Goal: Information Seeking & Learning: Learn about a topic

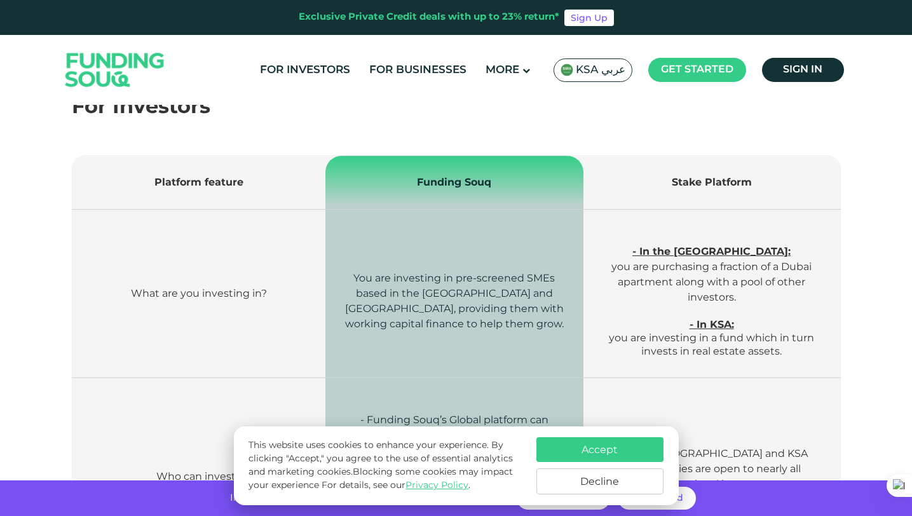
scroll to position [315, 0]
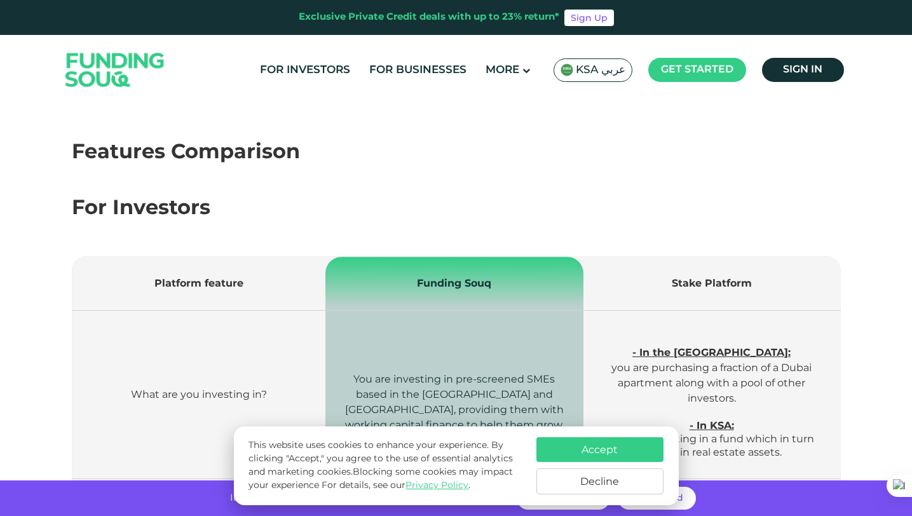
click at [645, 478] on button "Decline" at bounding box center [599, 481] width 127 height 26
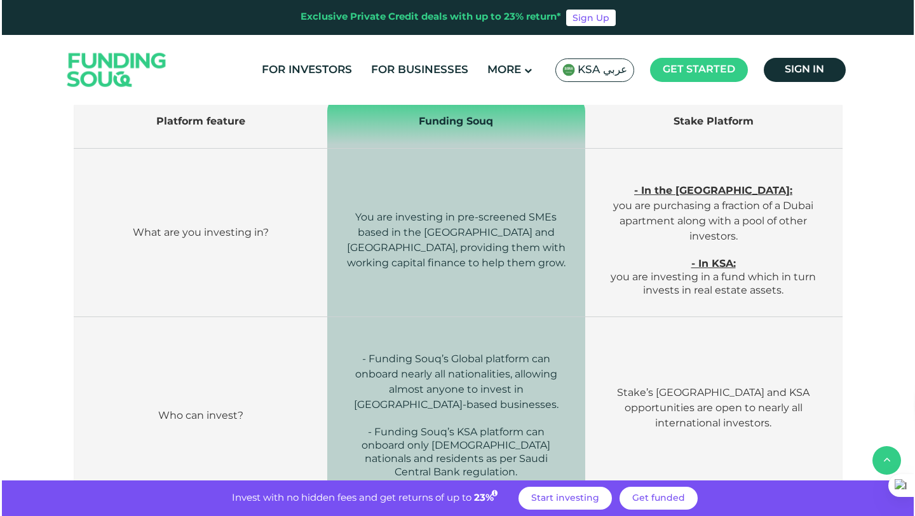
scroll to position [479, 0]
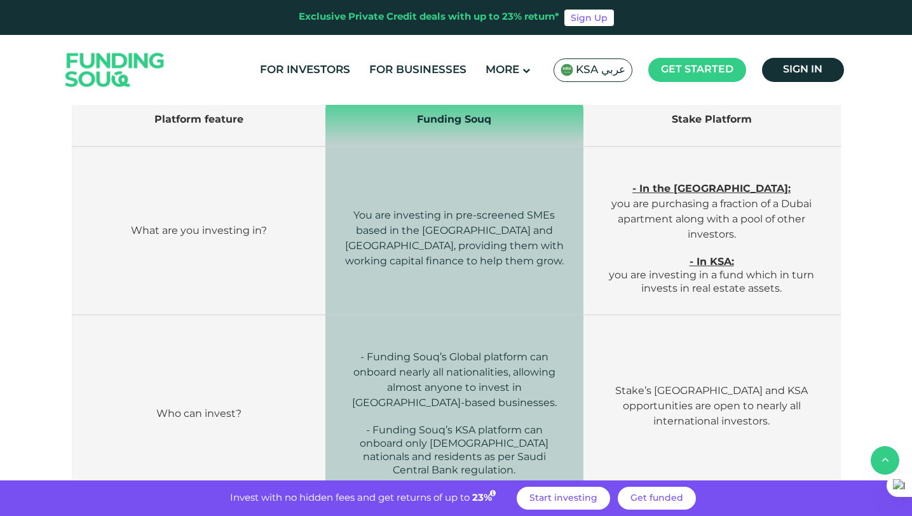
click at [597, 71] on span "KSA عربي" at bounding box center [601, 70] width 50 height 15
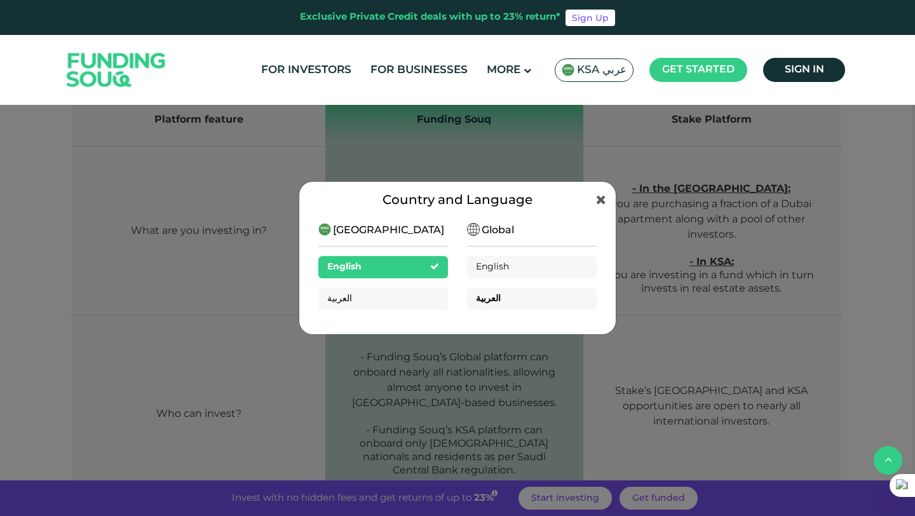
click at [526, 299] on div "العربية" at bounding box center [532, 299] width 130 height 22
click at [395, 302] on div "العربية" at bounding box center [383, 299] width 130 height 22
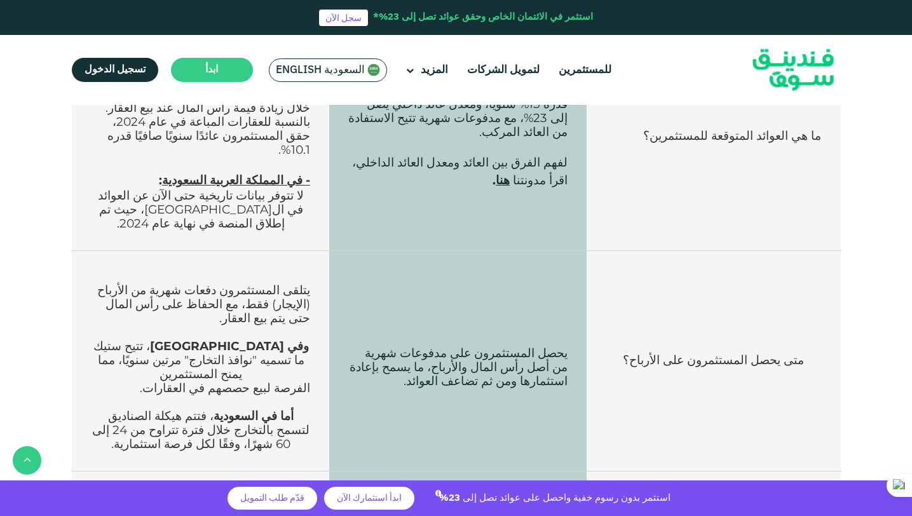
scroll to position [1238, 0]
